Goal: Task Accomplishment & Management: Complete application form

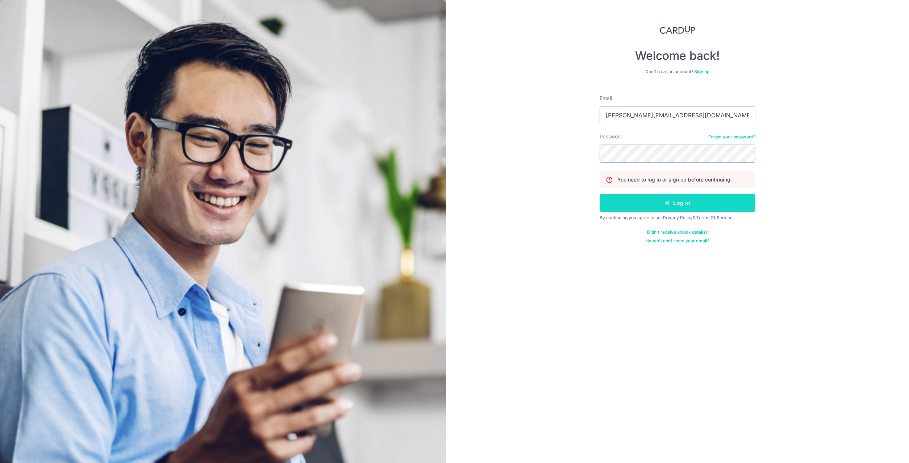
click at [691, 207] on button "Log in" at bounding box center [678, 203] width 156 height 18
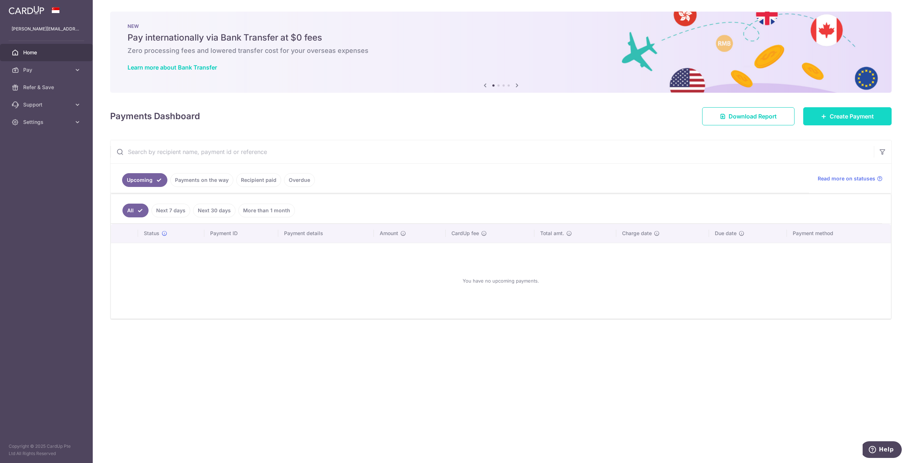
click at [834, 111] on link "Create Payment" at bounding box center [847, 116] width 88 height 18
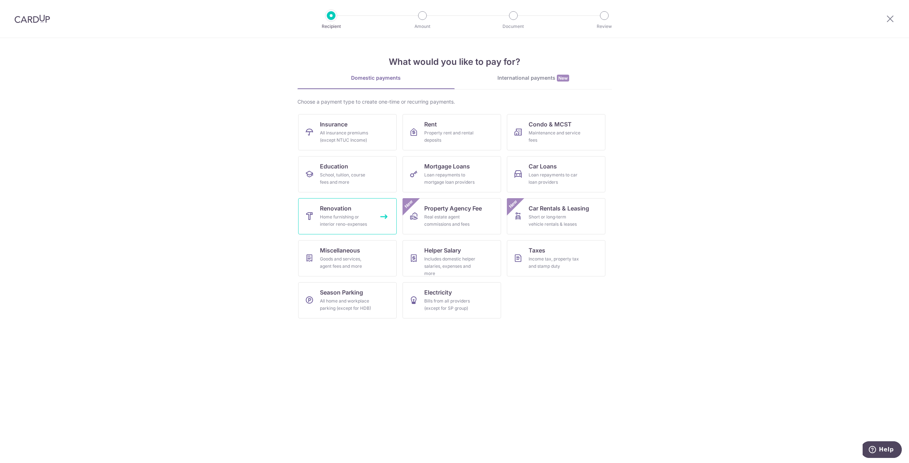
click at [369, 227] on div "Home furnishing or interior reno-expenses" at bounding box center [346, 220] width 52 height 14
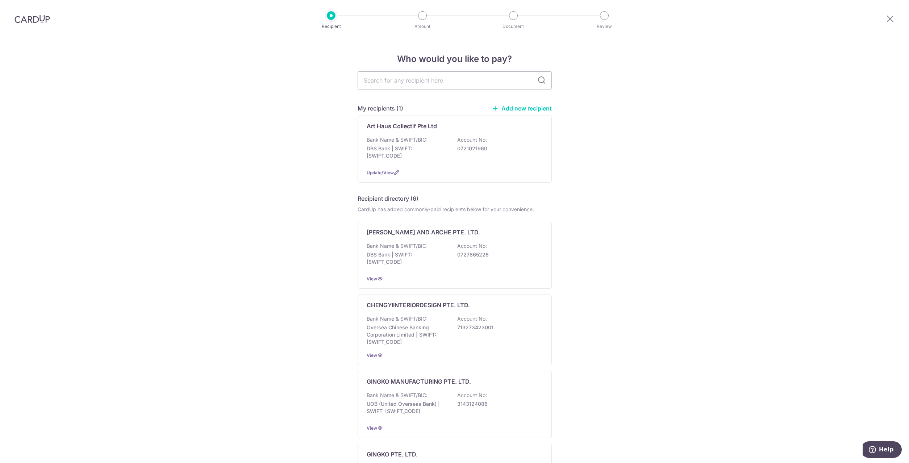
click at [534, 108] on link "Add new recipient" at bounding box center [522, 108] width 60 height 7
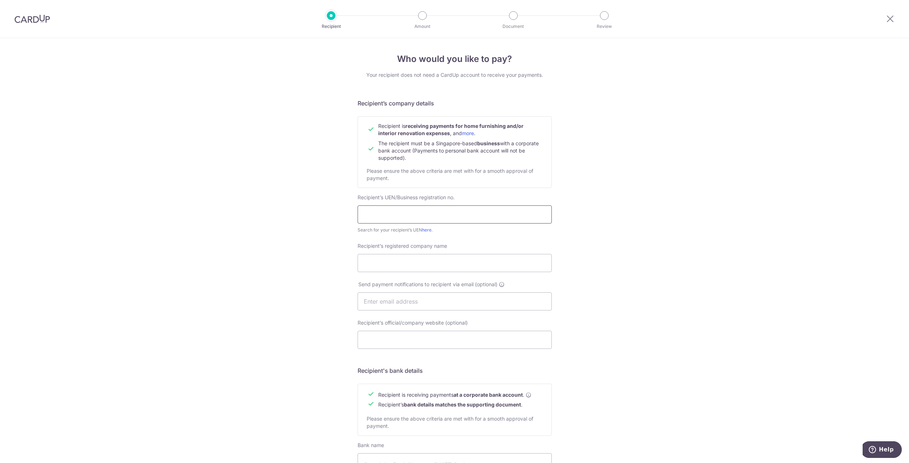
click at [437, 216] on input "text" at bounding box center [455, 214] width 194 height 18
click at [373, 219] on input "text" at bounding box center [455, 214] width 194 height 18
paste input "202519713Z"
type input "202519713Z"
click at [436, 263] on input "Recipient’s registered company name" at bounding box center [455, 263] width 194 height 18
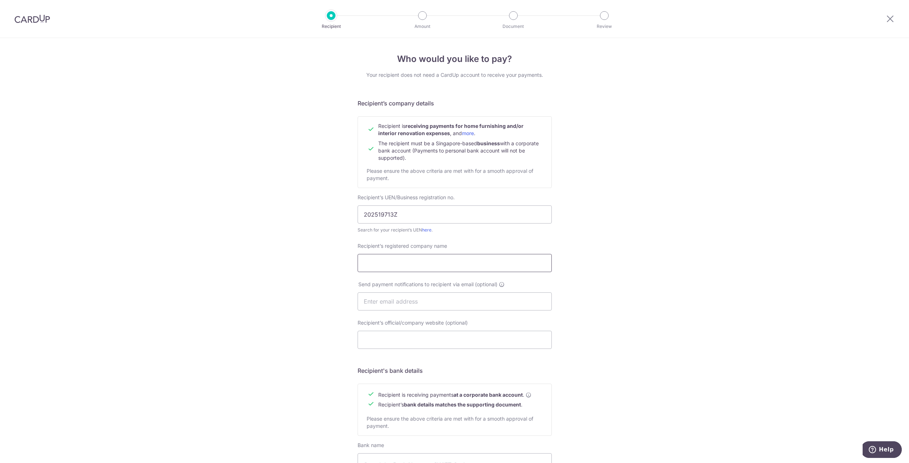
paste input "Dream Cool Air-con Pte Ltd"
type input "Dream Cool Air-con Pte Ltd"
click at [392, 307] on input "text" at bounding box center [455, 301] width 194 height 18
click at [437, 339] on input "Recipient’s official/company website (optional)" at bounding box center [455, 340] width 194 height 18
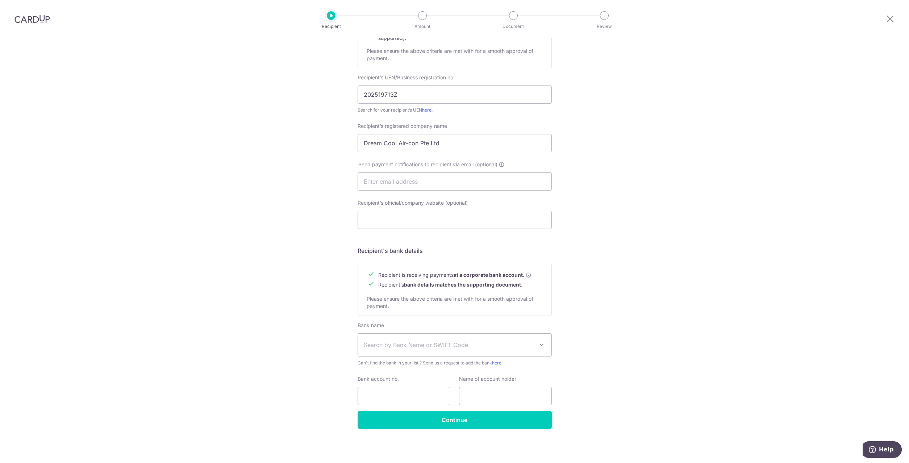
click at [415, 343] on span "Search by Bank Name or SWIFT Code" at bounding box center [449, 345] width 170 height 9
click at [415, 344] on span "Search by Bank Name or SWIFT Code" at bounding box center [449, 345] width 170 height 9
click at [613, 331] on div "Who would you like to pay? Your recipient does not need a CardUp account to rec…" at bounding box center [454, 190] width 909 height 545
click at [395, 349] on span "Search by Bank Name or SWIFT Code" at bounding box center [449, 345] width 170 height 9
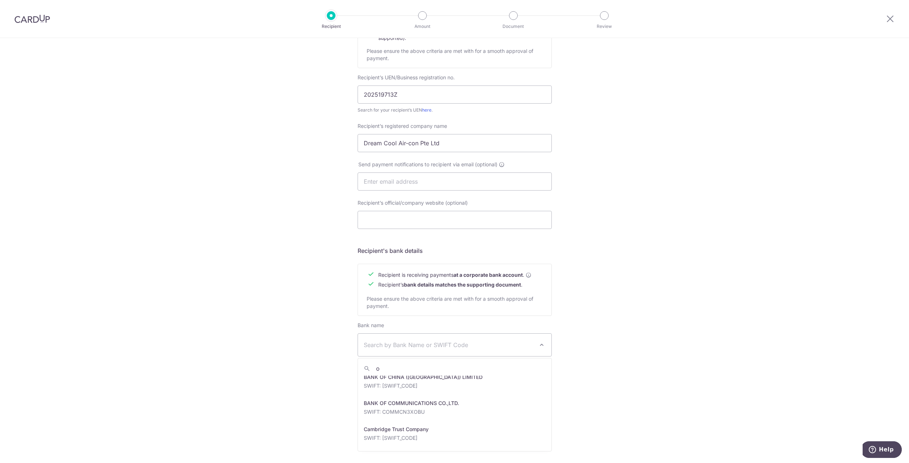
scroll to position [0, 0]
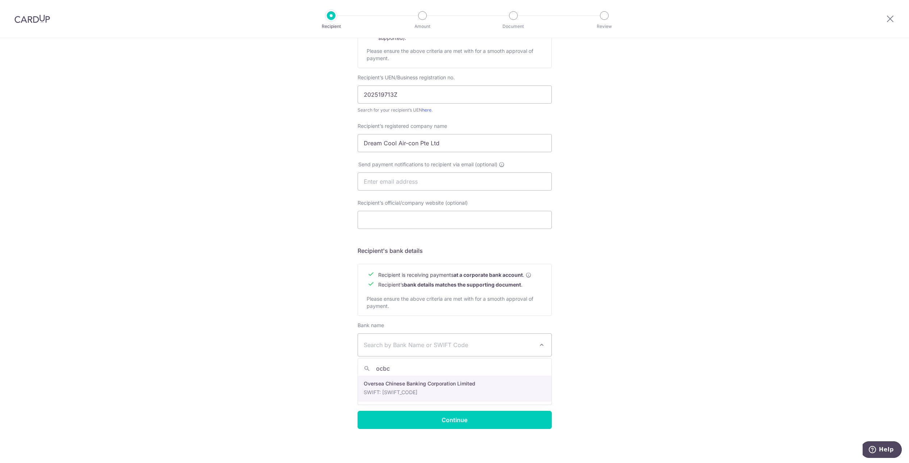
type input "ocbc"
select select "12"
click at [401, 395] on input "Bank account no." at bounding box center [404, 396] width 93 height 18
paste input "604-588-848-001"
type input "604-588-848-001"
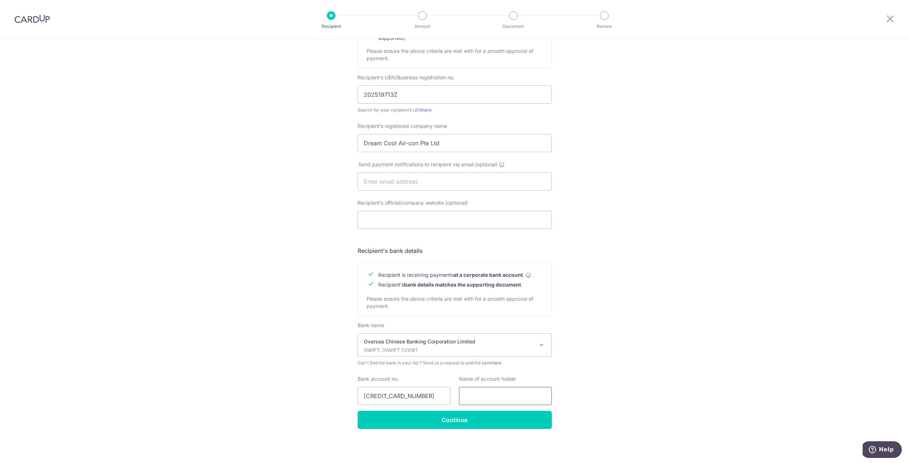
click at [482, 395] on input "text" at bounding box center [505, 396] width 93 height 18
paste input "Dream Cool Air-con Pte Ltd"
type input "Dream Cool Air-con Pte Ltd"
click at [659, 366] on div "Who would you like to pay? Your recipient does not need a CardUp account to rec…" at bounding box center [454, 190] width 909 height 545
click at [507, 425] on input "Continue" at bounding box center [455, 420] width 194 height 18
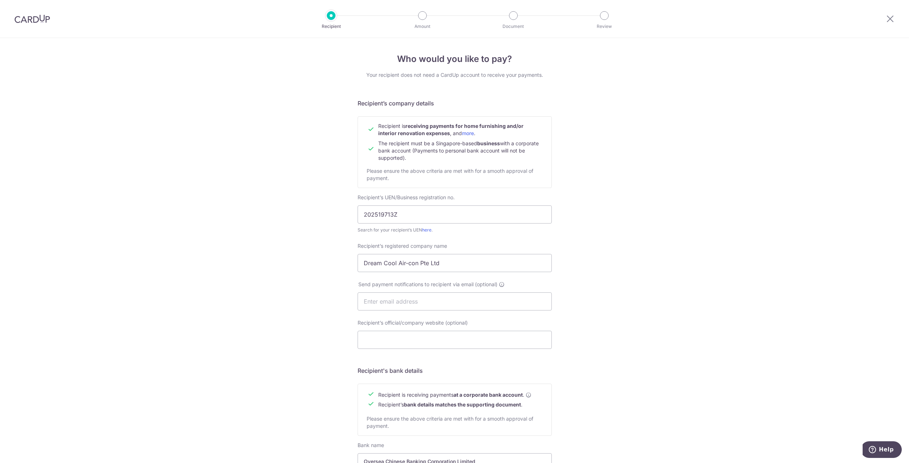
scroll to position [137, 0]
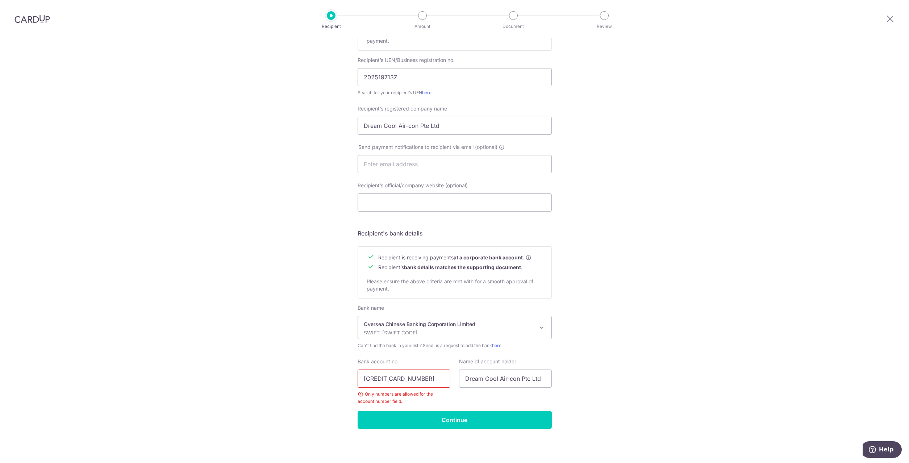
click at [404, 379] on input "[CREDIT_CARD_NUMBER]" at bounding box center [404, 379] width 93 height 18
click at [391, 378] on input "604-588-848001" at bounding box center [404, 379] width 93 height 18
click at [377, 379] on input "604-588848001" at bounding box center [404, 379] width 93 height 18
type input "604588848001"
click at [417, 418] on input "Continue" at bounding box center [455, 420] width 194 height 18
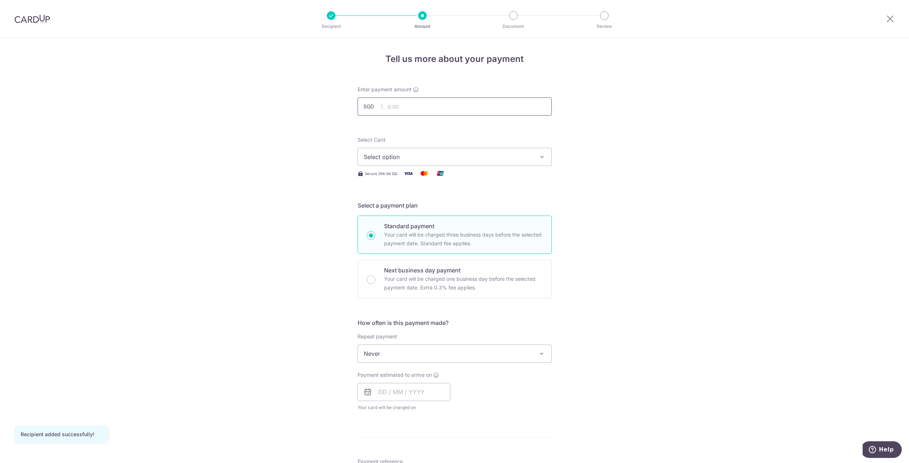
click at [421, 109] on input "text" at bounding box center [455, 106] width 194 height 18
click at [442, 158] on span "Select option" at bounding box center [448, 157] width 169 height 9
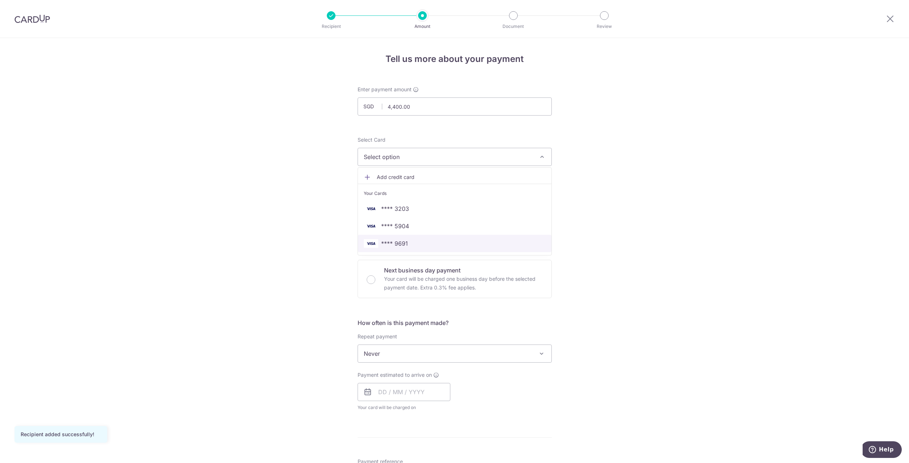
click at [406, 239] on span "**** 9691" at bounding box center [394, 243] width 27 height 9
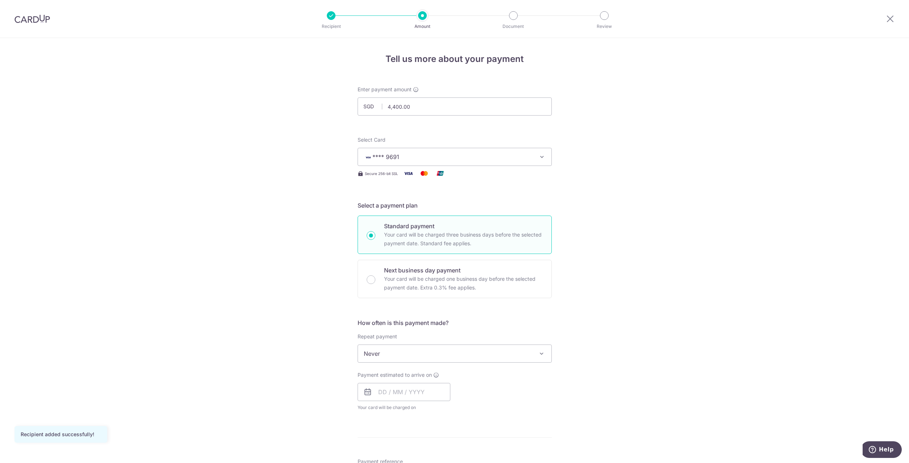
click at [615, 218] on div "Tell us more about your payment Enter payment amount SGD 4,400.00 4400.00 Recip…" at bounding box center [454, 390] width 909 height 704
click at [394, 107] on input "4,400.00" at bounding box center [455, 106] width 194 height 18
drag, startPoint x: 421, startPoint y: 108, endPoint x: 351, endPoint y: 104, distance: 70.1
click at [358, 104] on input "4,300.00" at bounding box center [455, 106] width 194 height 18
click at [399, 109] on input "2,150.00" at bounding box center [455, 106] width 194 height 18
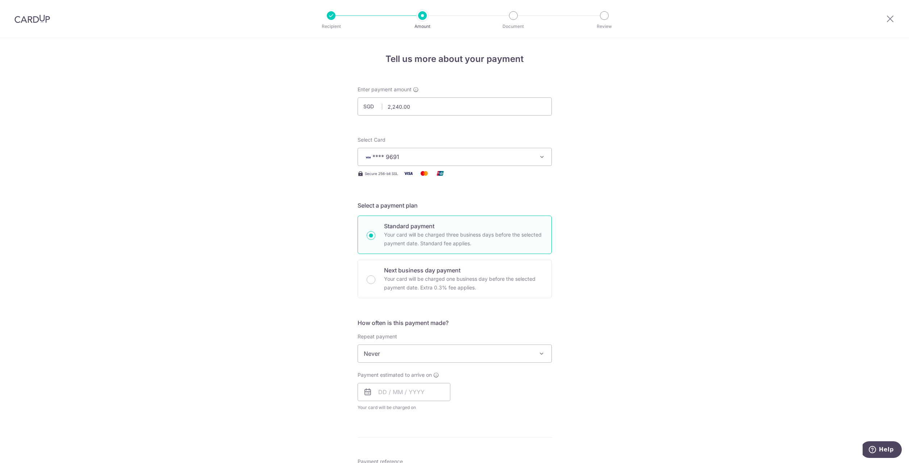
click at [553, 203] on div "Tell us more about your payment Enter payment amount SGD 2,240.00 2240.00 Recip…" at bounding box center [454, 390] width 909 height 704
type input "2,240.00"
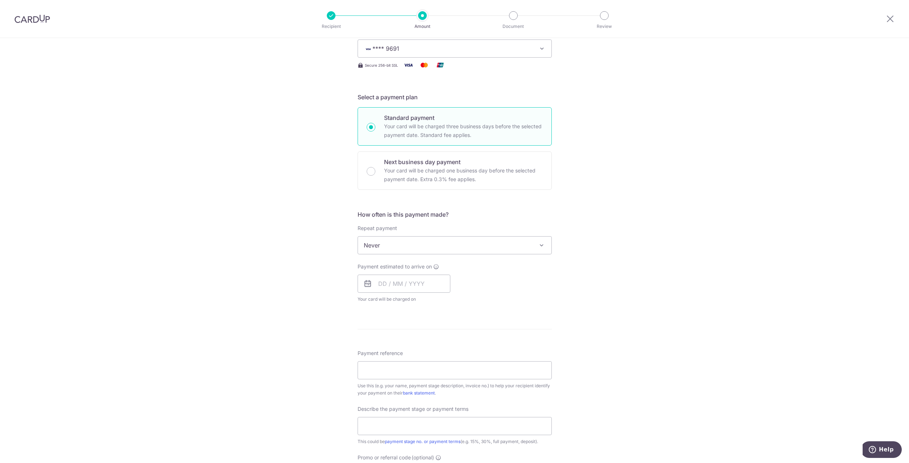
scroll to position [111, 0]
click at [429, 244] on span "Never" at bounding box center [455, 242] width 194 height 17
click at [613, 241] on div "Tell us more about your payment Enter payment amount SGD 2,240.00 2240.00 Recip…" at bounding box center [454, 279] width 909 height 704
click at [382, 283] on input "text" at bounding box center [404, 281] width 93 height 18
click at [429, 364] on link "18" at bounding box center [431, 362] width 12 height 12
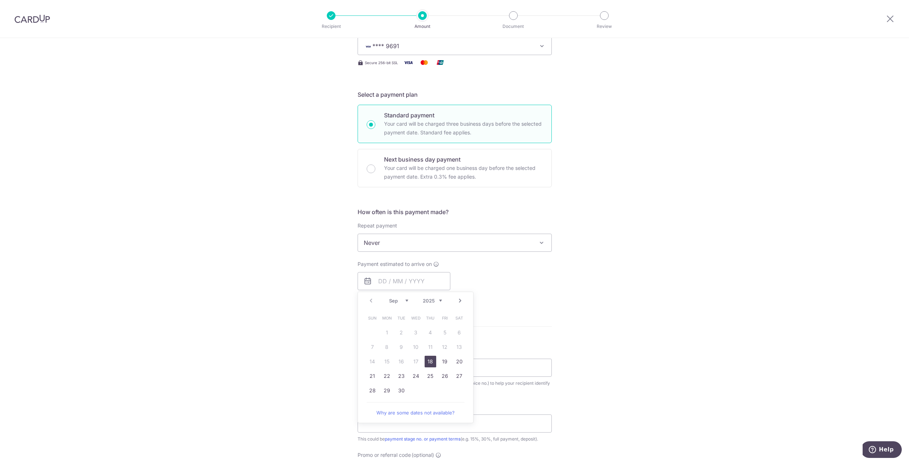
type input "18/09/2025"
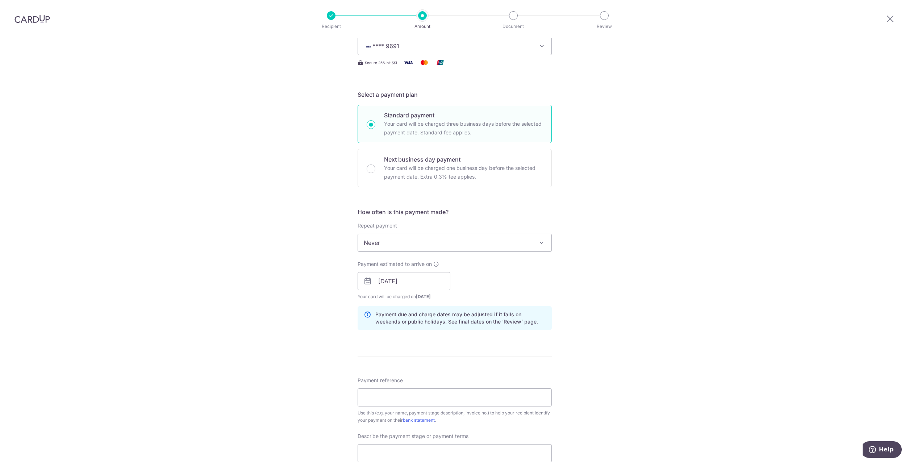
click at [567, 275] on div "Tell us more about your payment Enter payment amount SGD 2,240.00 2240.00 Recip…" at bounding box center [454, 294] width 909 height 734
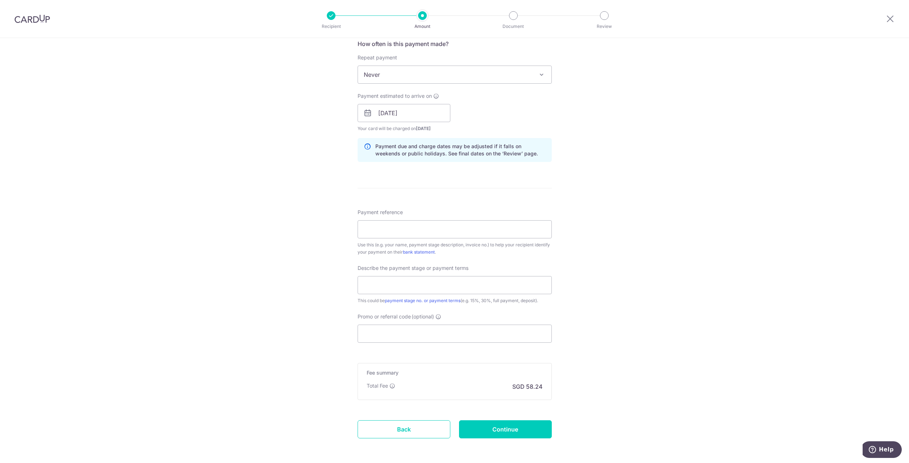
scroll to position [309, 0]
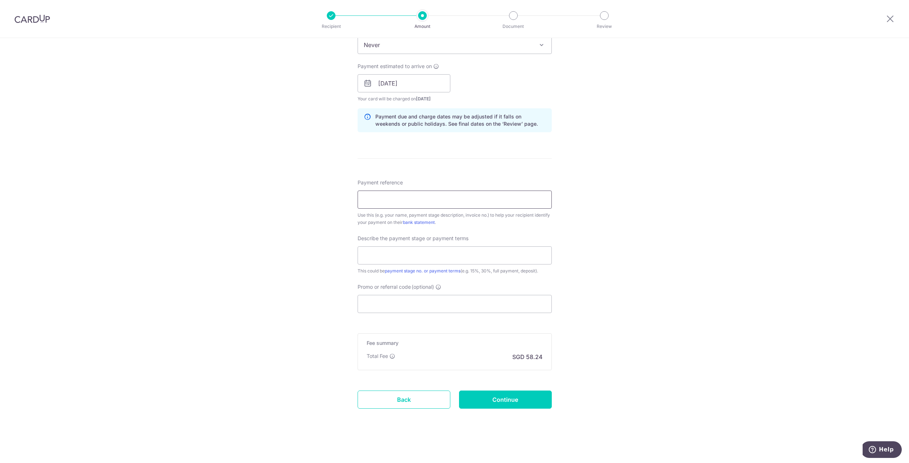
click at [391, 199] on input "Payment reference" at bounding box center [455, 200] width 194 height 18
paste input "DC1061"
type input "DC1061"
click at [442, 258] on input "text" at bounding box center [455, 255] width 194 height 18
type input "Deposit 50%"
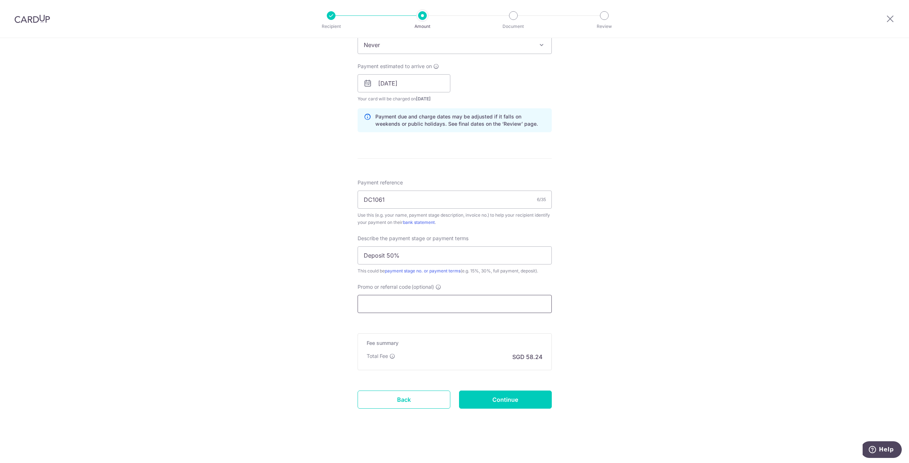
click at [427, 309] on input "Promo or referral code (optional)" at bounding box center [455, 304] width 194 height 18
type input "c"
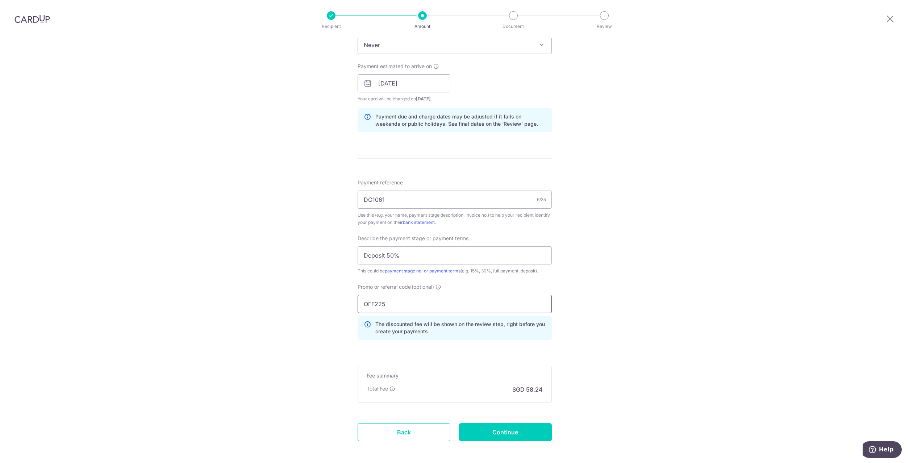
type input "OFF225"
click at [632, 336] on div "Tell us more about your payment Enter payment amount SGD 2,240.00 2240.00 Recip…" at bounding box center [454, 112] width 909 height 767
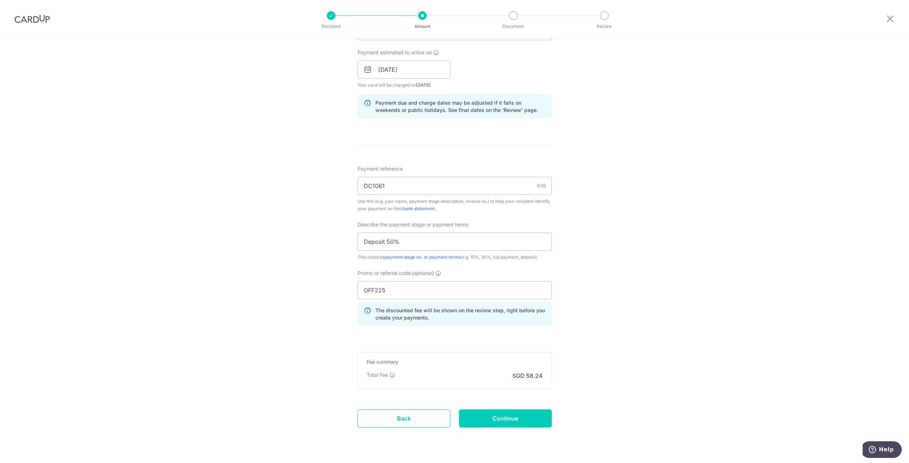
scroll to position [341, 0]
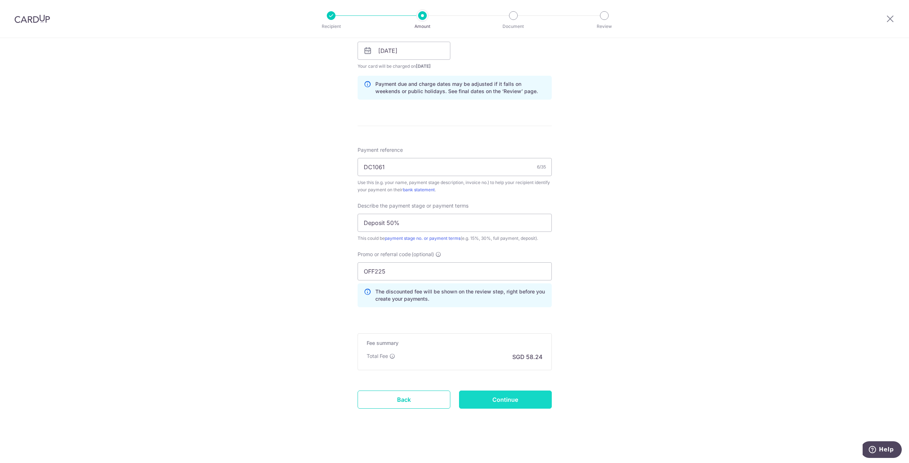
click at [516, 402] on input "Continue" at bounding box center [505, 400] width 93 height 18
type input "Create Schedule"
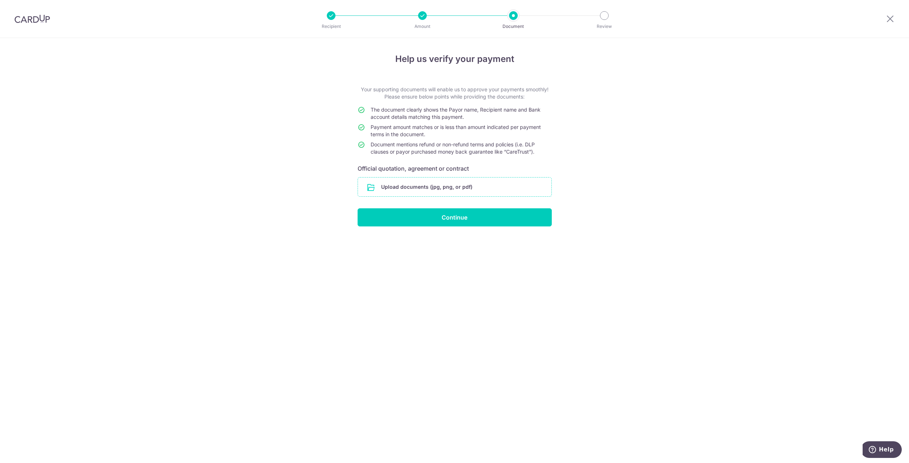
click at [432, 185] on input "file" at bounding box center [455, 187] width 194 height 19
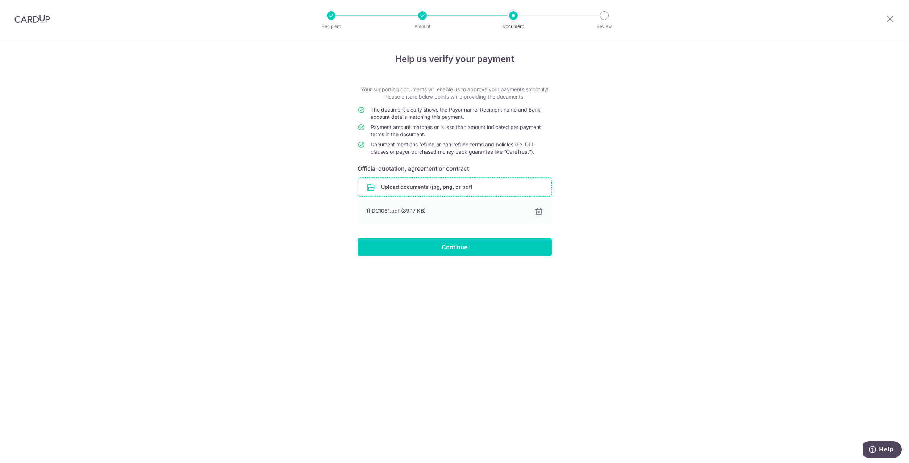
click at [460, 188] on input "file" at bounding box center [455, 187] width 194 height 19
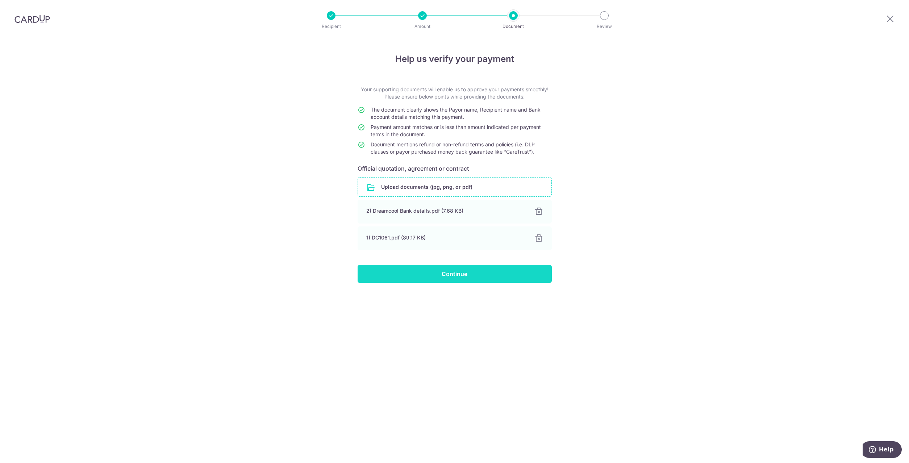
click at [436, 272] on input "Continue" at bounding box center [455, 274] width 194 height 18
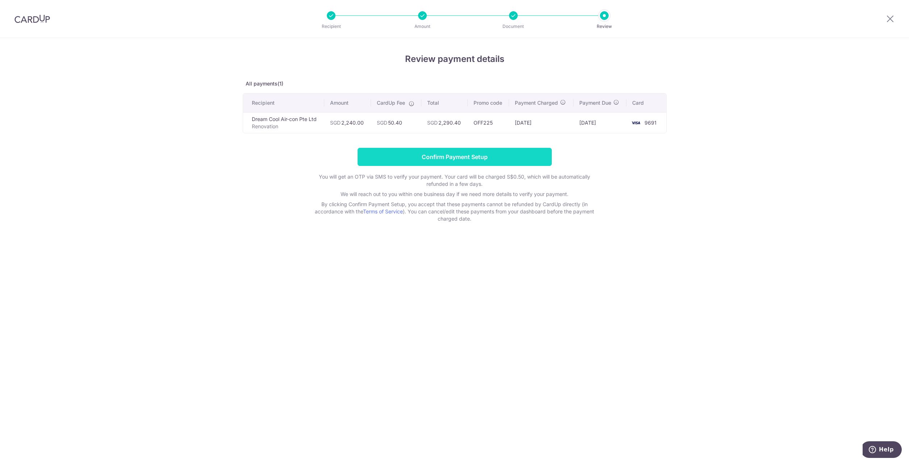
click at [431, 161] on input "Confirm Payment Setup" at bounding box center [455, 157] width 194 height 18
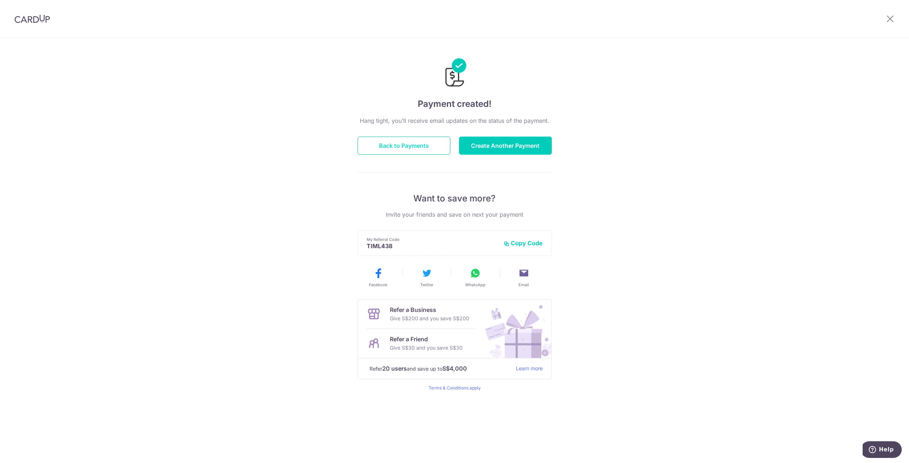
click at [429, 146] on button "Back to Payments" at bounding box center [404, 146] width 93 height 18
